Goal: Obtain resource: Download file/media

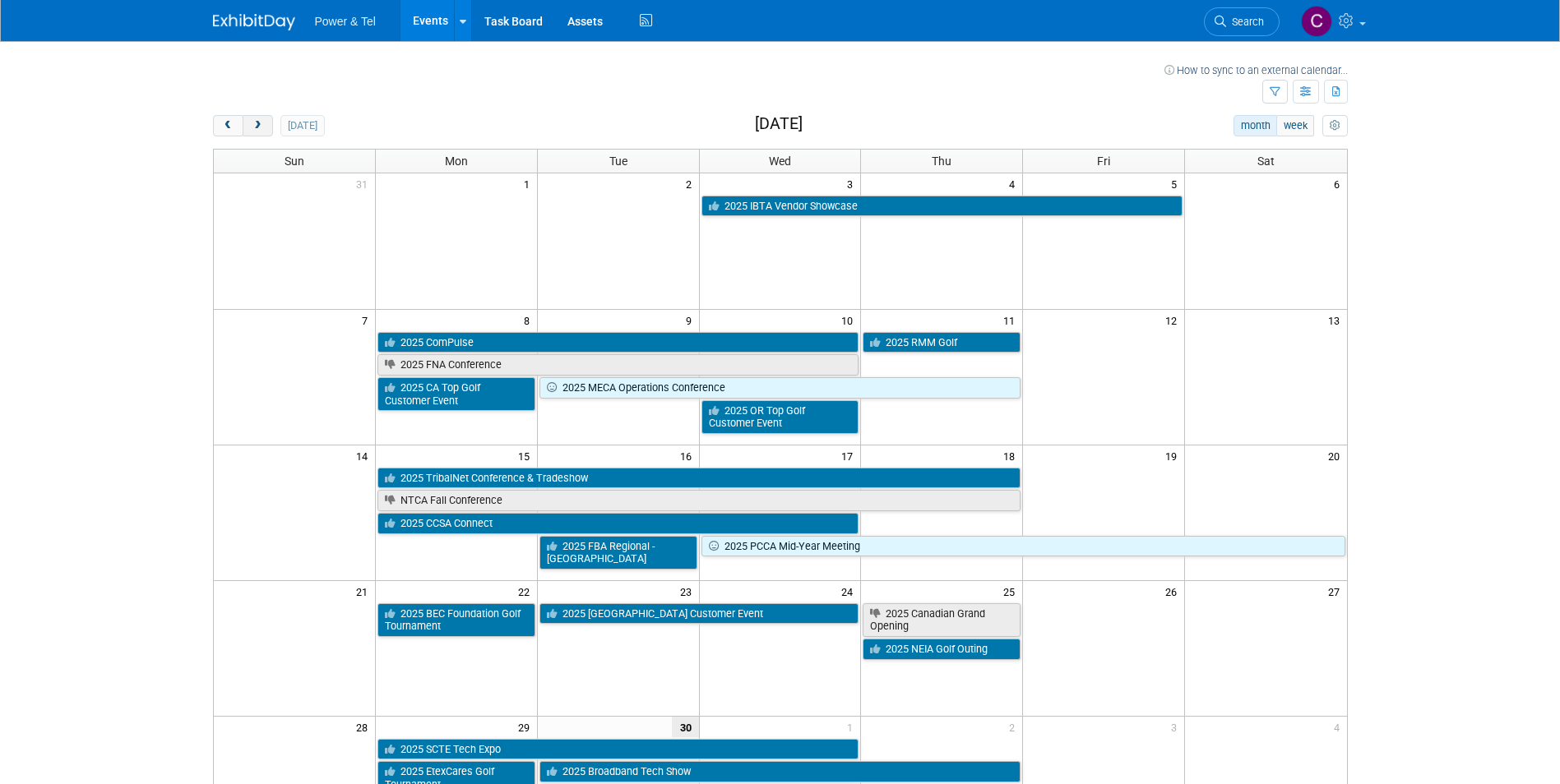
click at [252, 122] on span "next" at bounding box center [257, 126] width 12 height 11
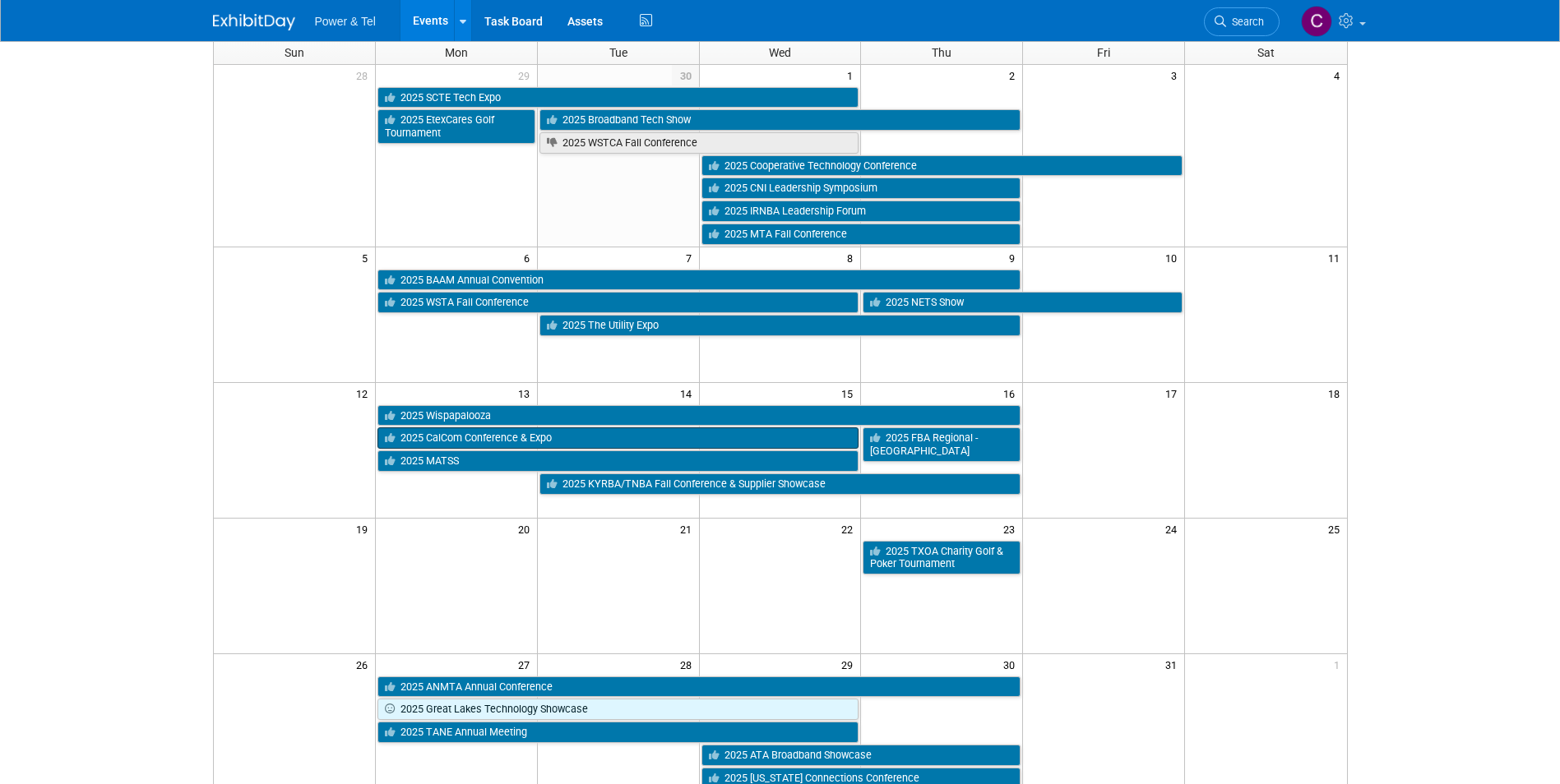
scroll to position [82, 0]
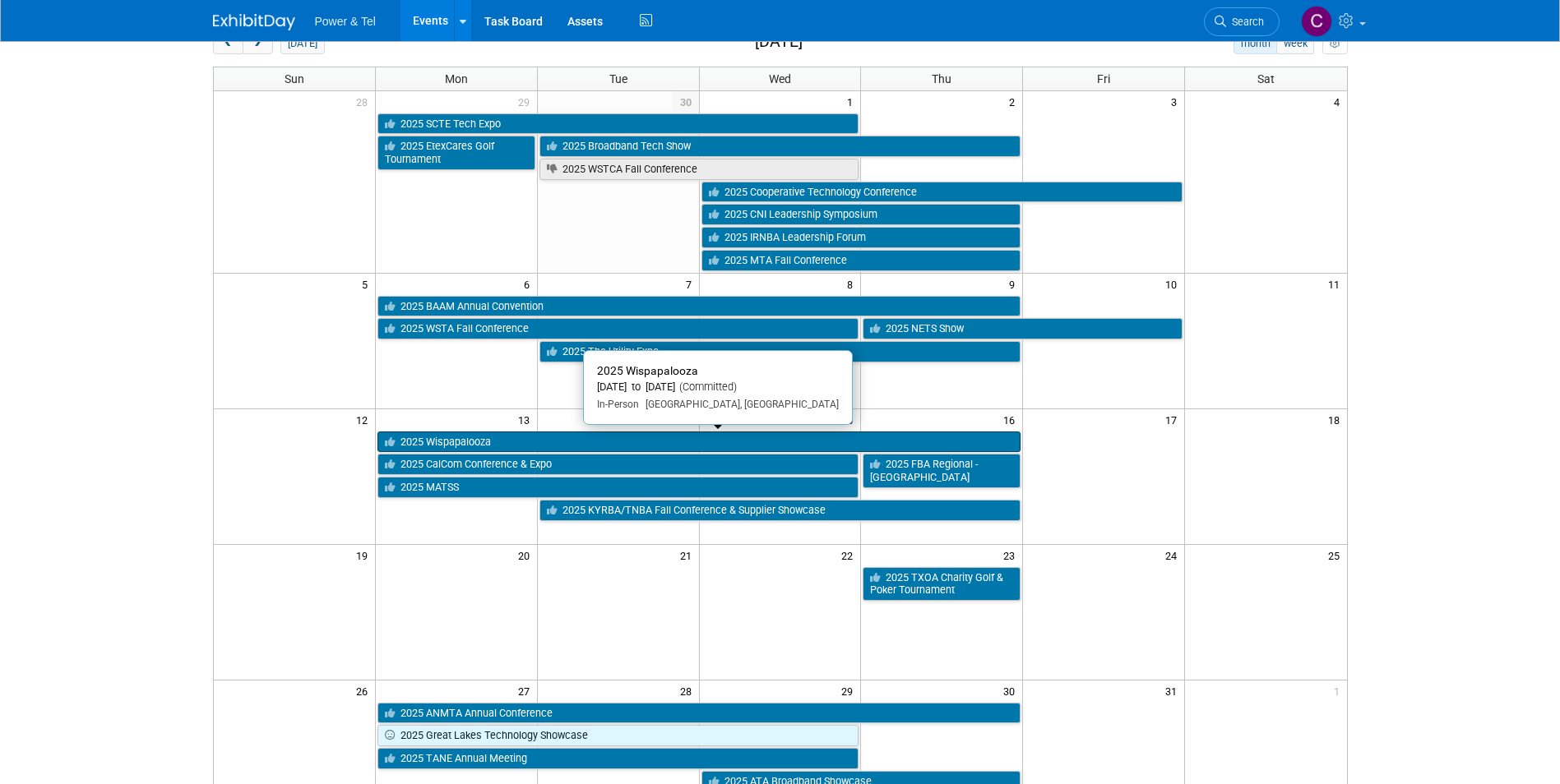
click at [513, 439] on link "2025 Wispapalooza" at bounding box center [698, 443] width 642 height 22
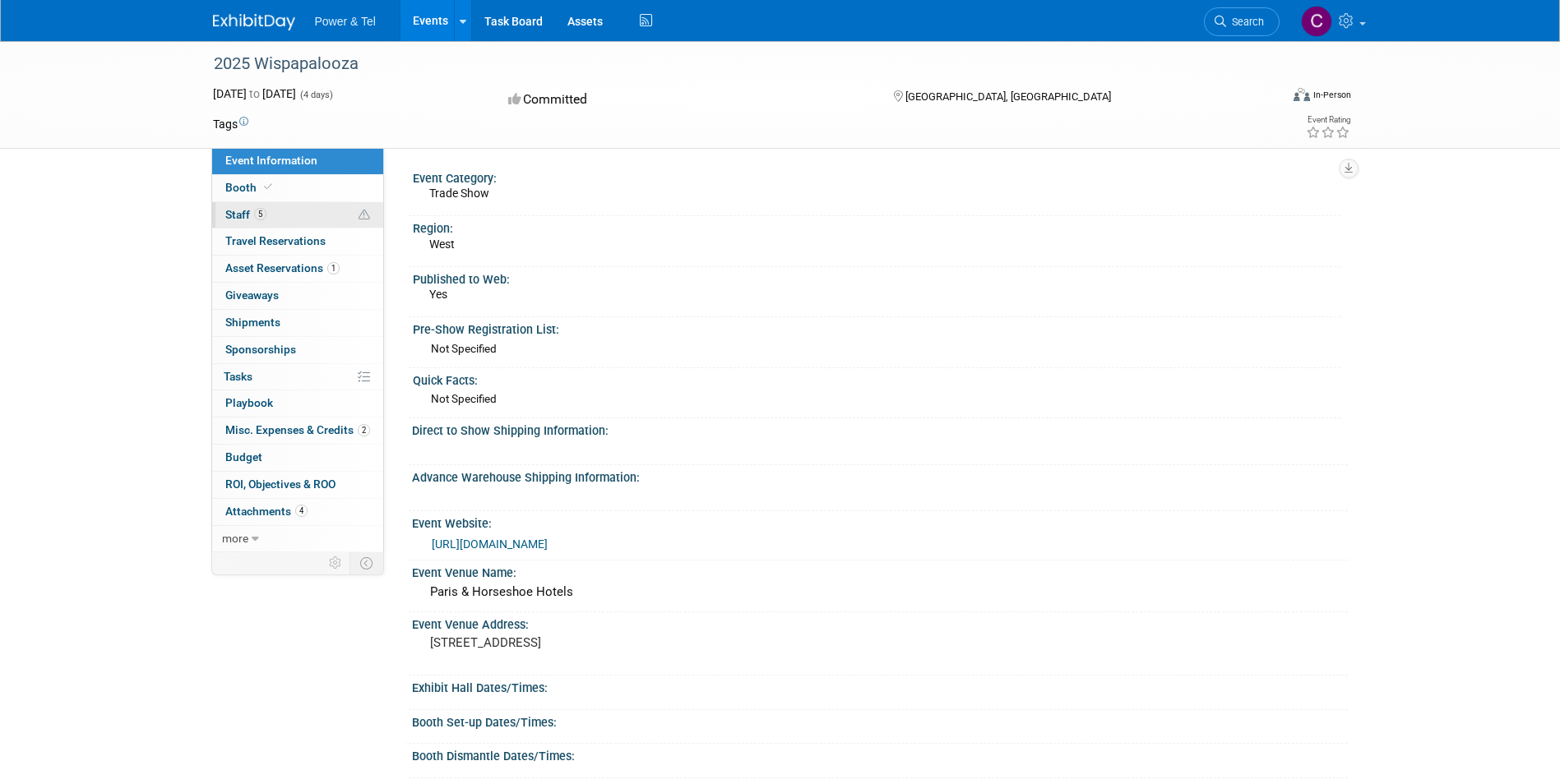
click at [236, 210] on span "Staff 5" at bounding box center [245, 213] width 41 height 13
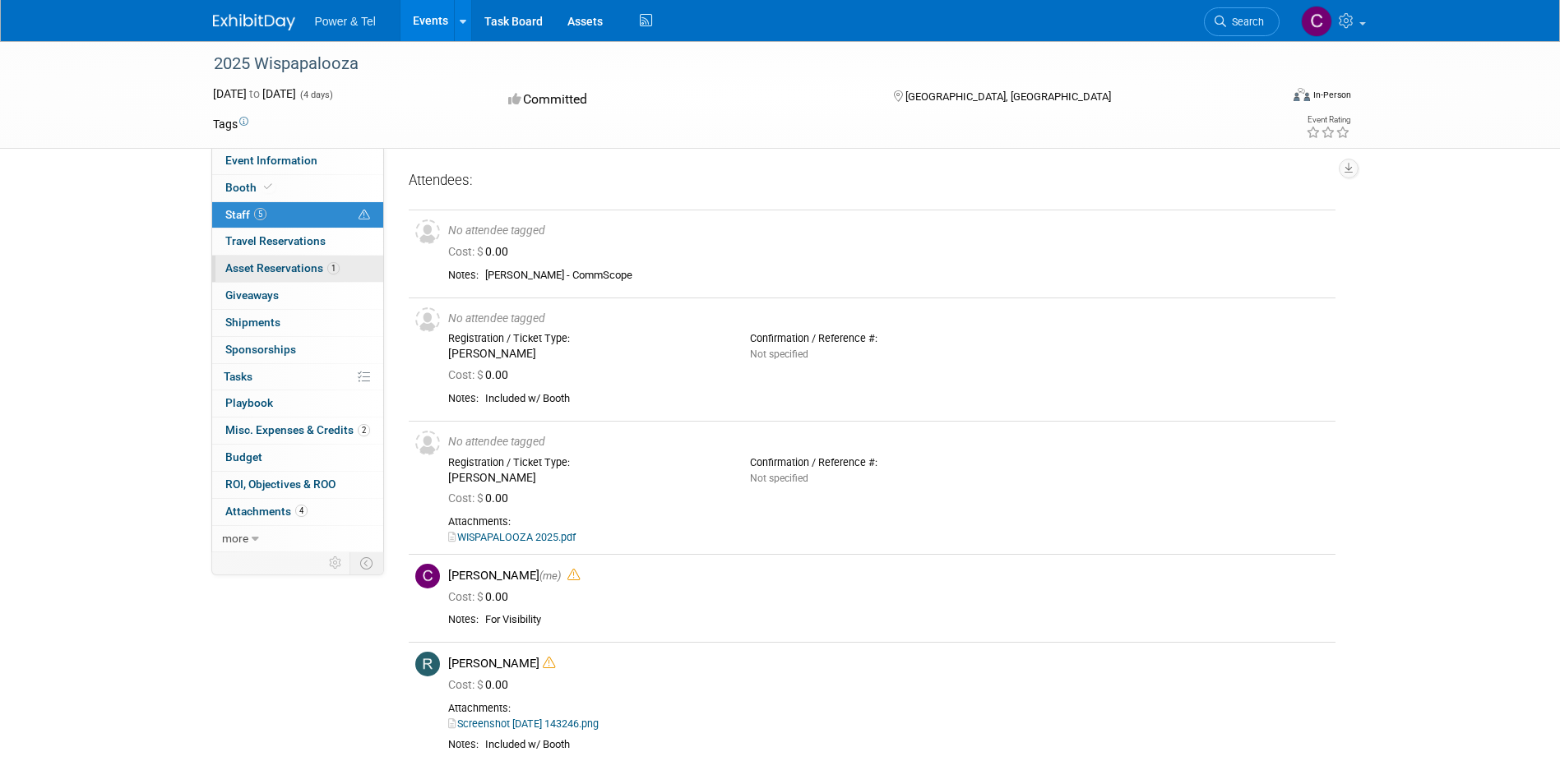
click at [269, 263] on span "Asset Reservations 1" at bounding box center [282, 267] width 114 height 13
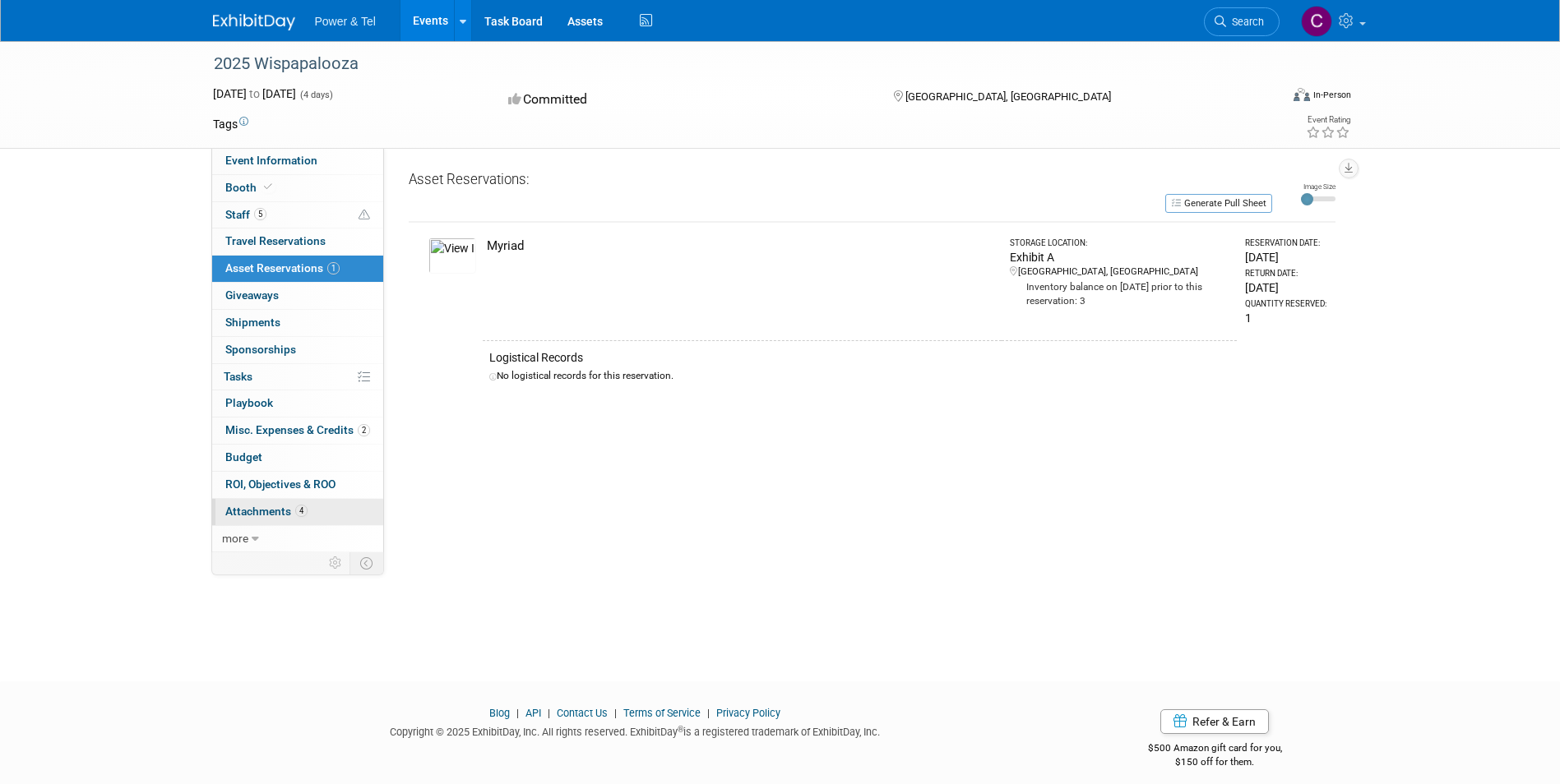
drag, startPoint x: 267, startPoint y: 508, endPoint x: 289, endPoint y: 499, distance: 23.8
click at [267, 508] on span "Attachments 4" at bounding box center [266, 510] width 82 height 13
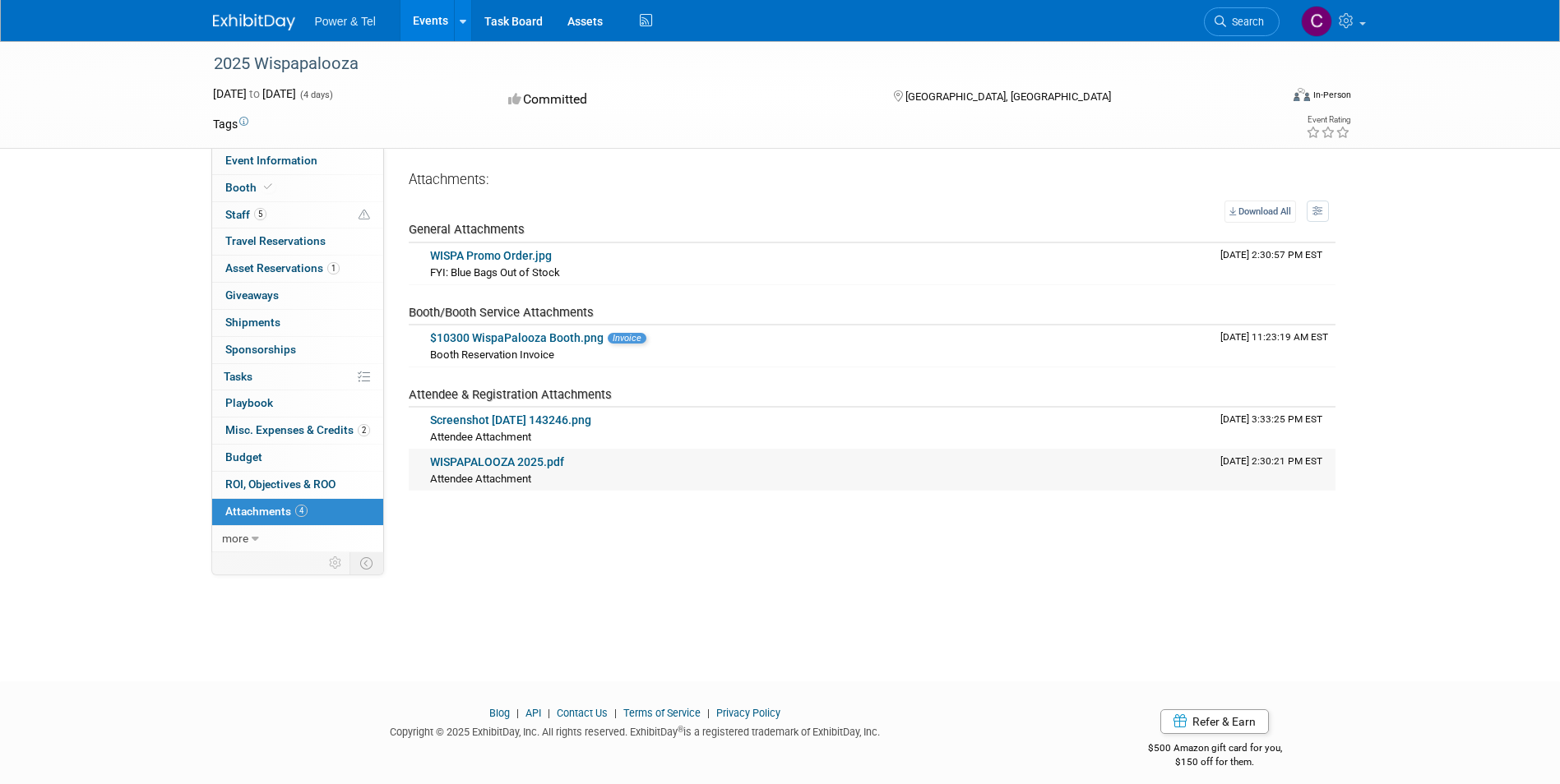
click at [500, 459] on link "WISPAPALOOZA 2025.pdf" at bounding box center [496, 461] width 134 height 13
